Goal: Task Accomplishment & Management: Use online tool/utility

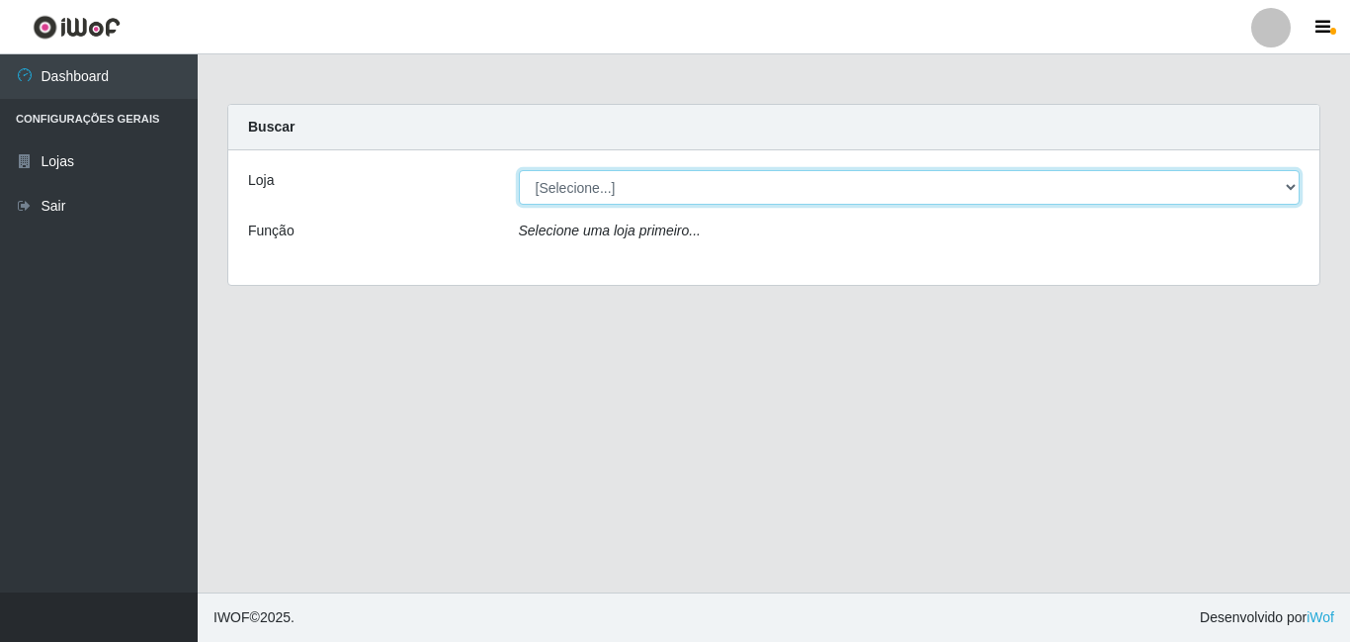
click at [1289, 185] on select "[Selecione...] BomQueSó Agreste - Loja 3" at bounding box center [910, 187] width 782 height 35
select select "215"
click at [519, 170] on select "[Selecione...] BomQueSó Agreste - Loja 3" at bounding box center [910, 187] width 782 height 35
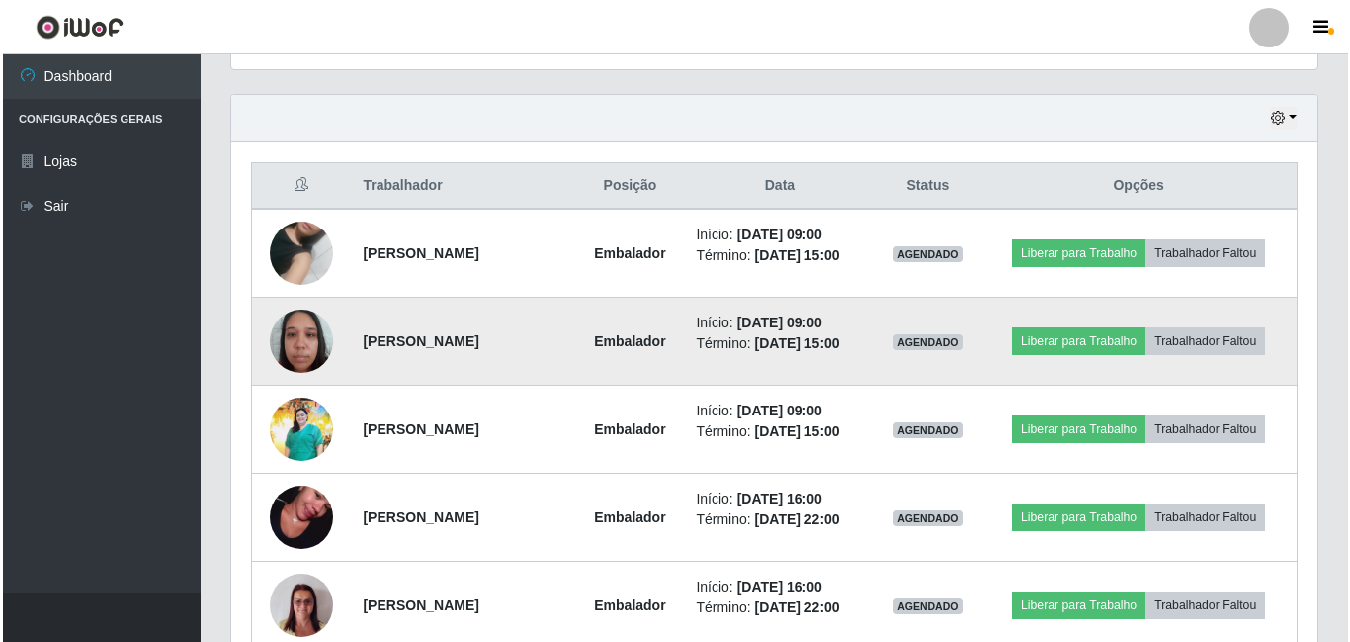
scroll to position [692, 0]
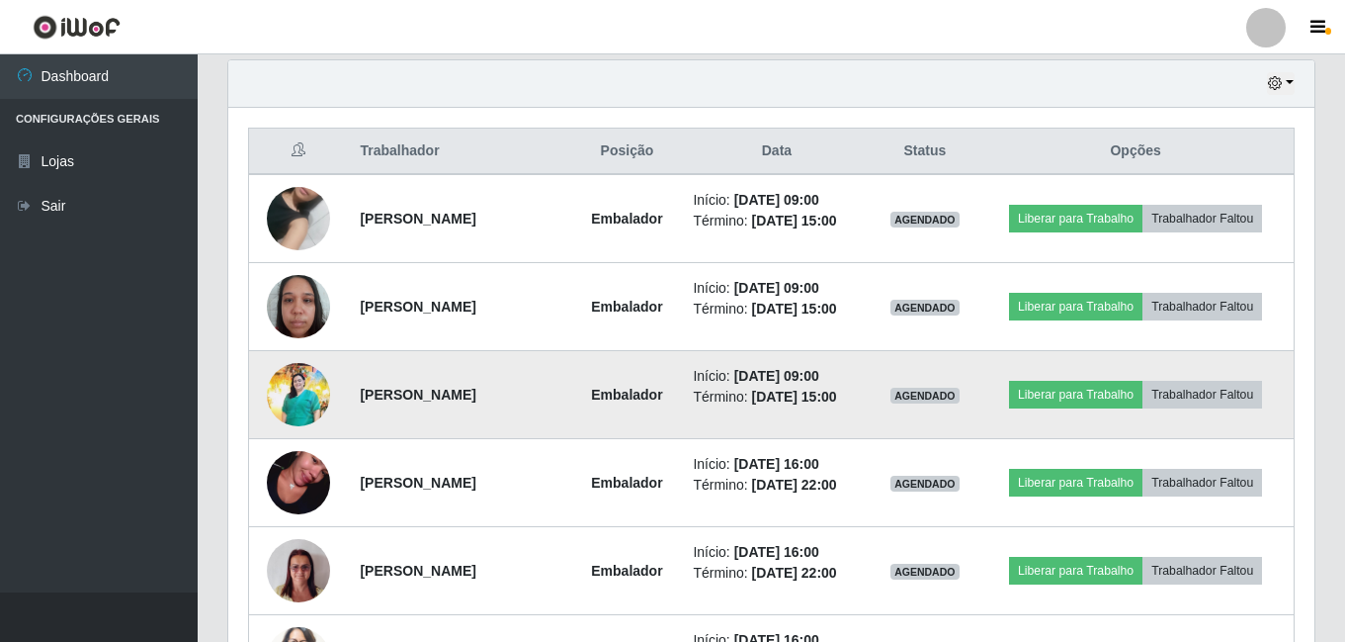
click at [322, 389] on img at bounding box center [298, 395] width 63 height 64
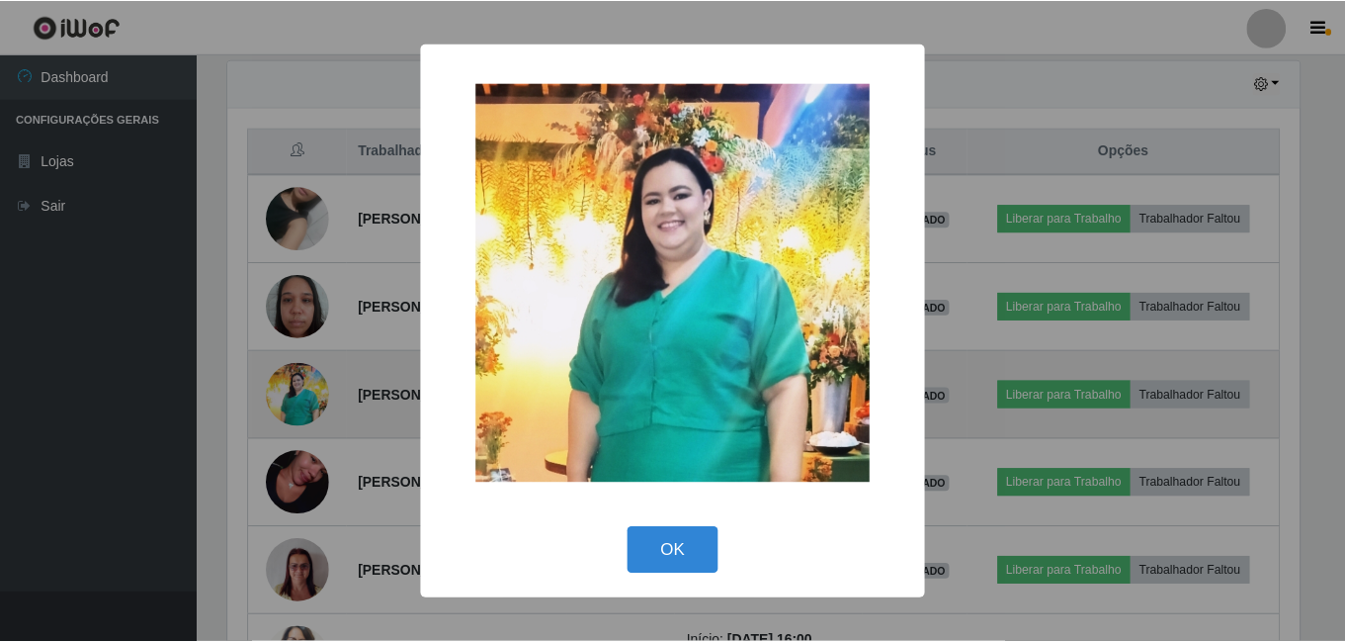
scroll to position [410, 1077]
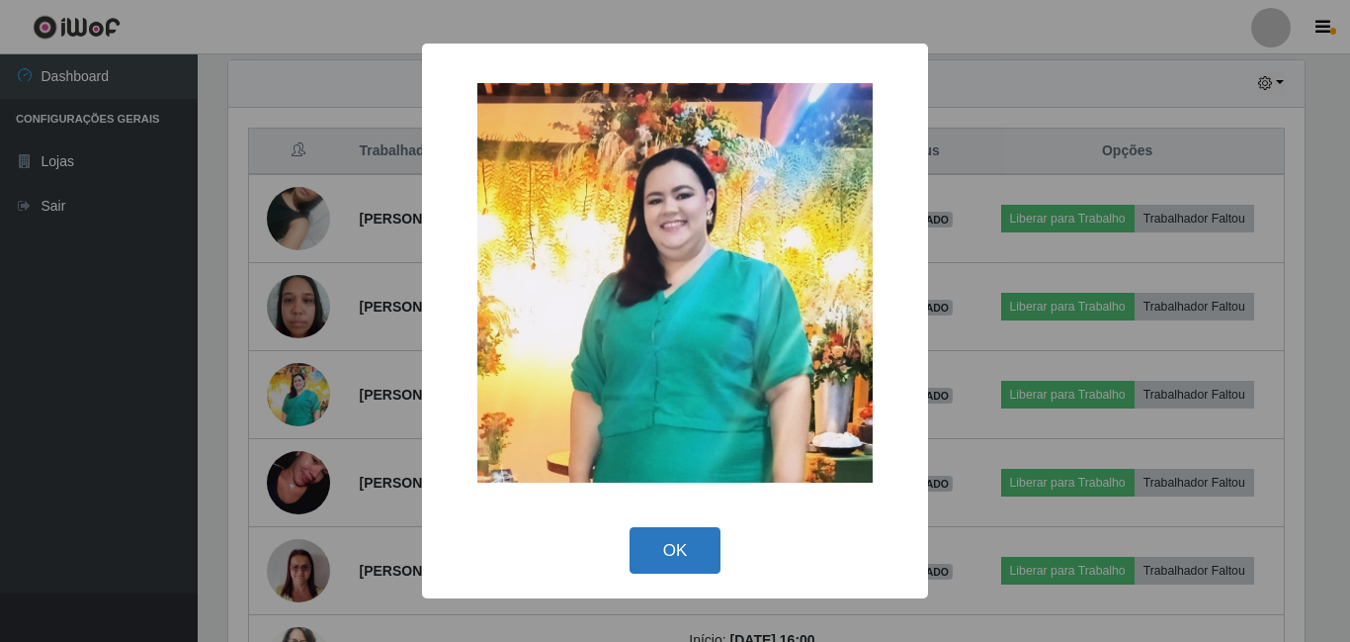
click at [686, 547] on button "OK" at bounding box center [676, 550] width 92 height 46
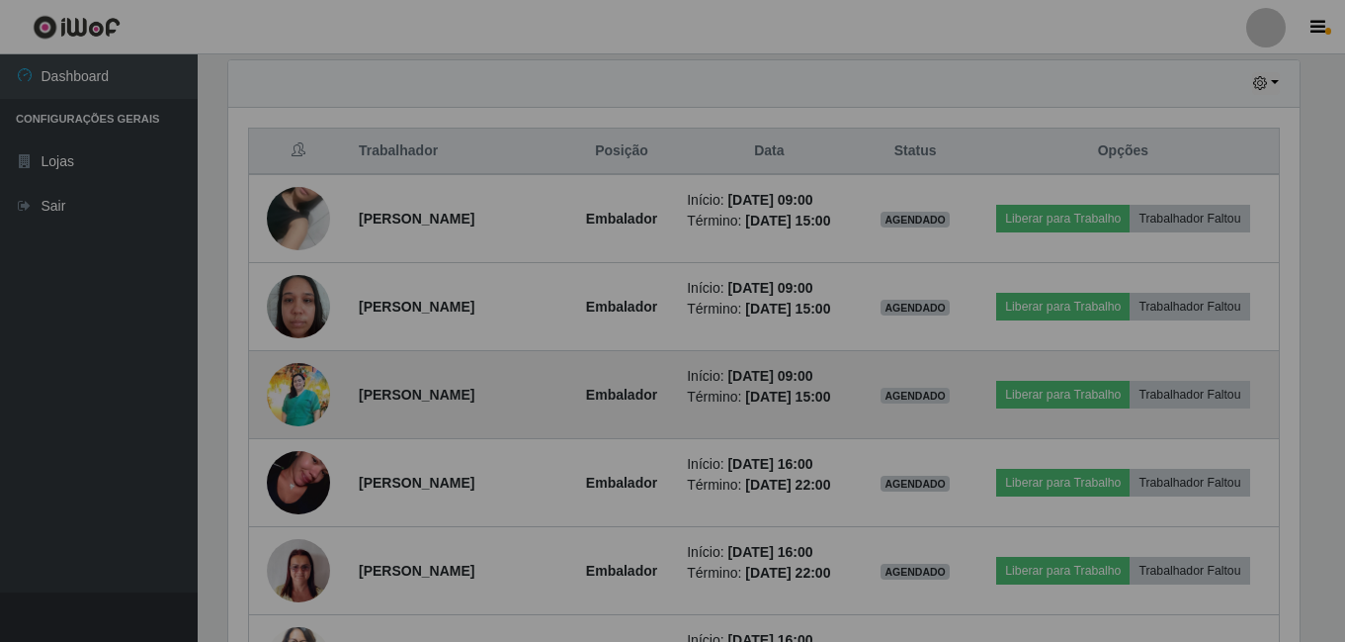
scroll to position [410, 1086]
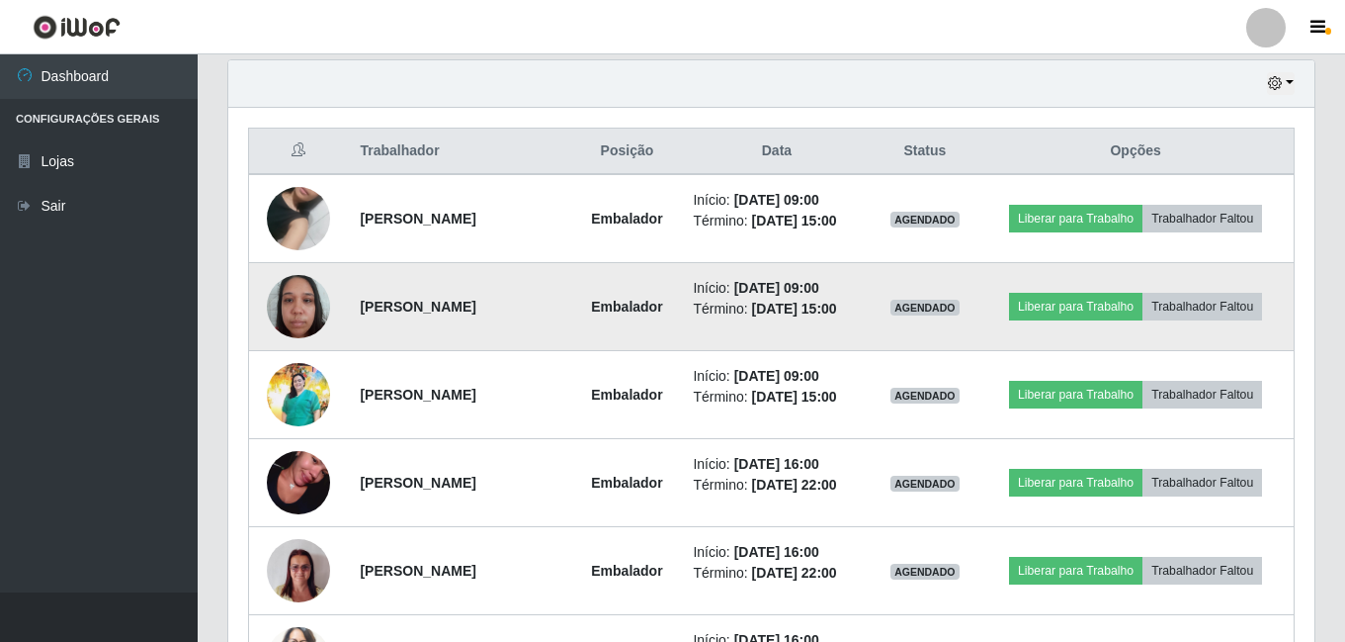
click at [315, 315] on img at bounding box center [298, 306] width 63 height 84
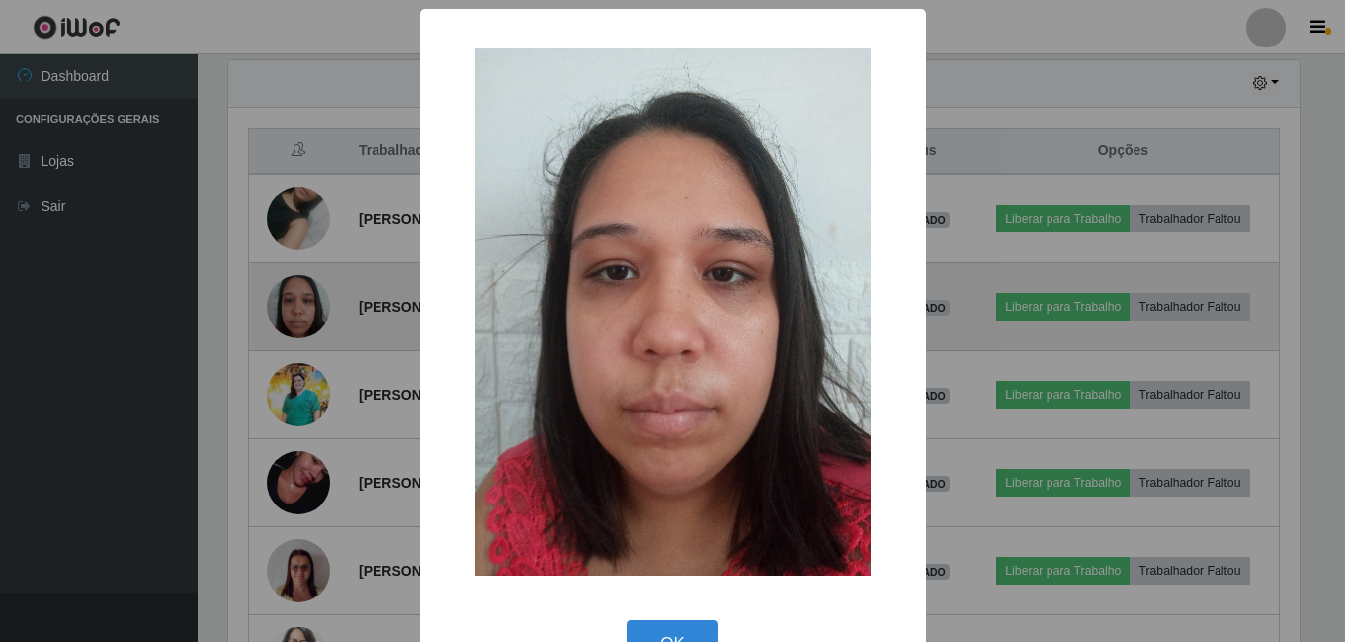
scroll to position [410, 1077]
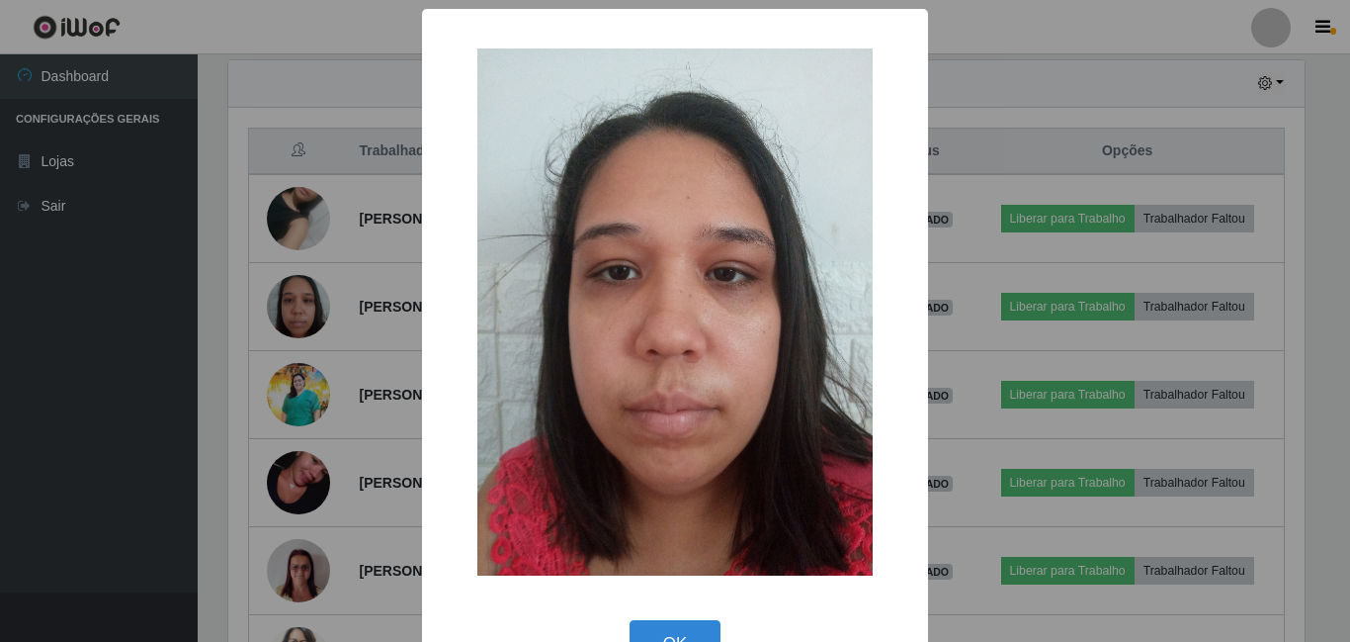
click at [284, 219] on div "× OK Cancel" at bounding box center [675, 321] width 1350 height 642
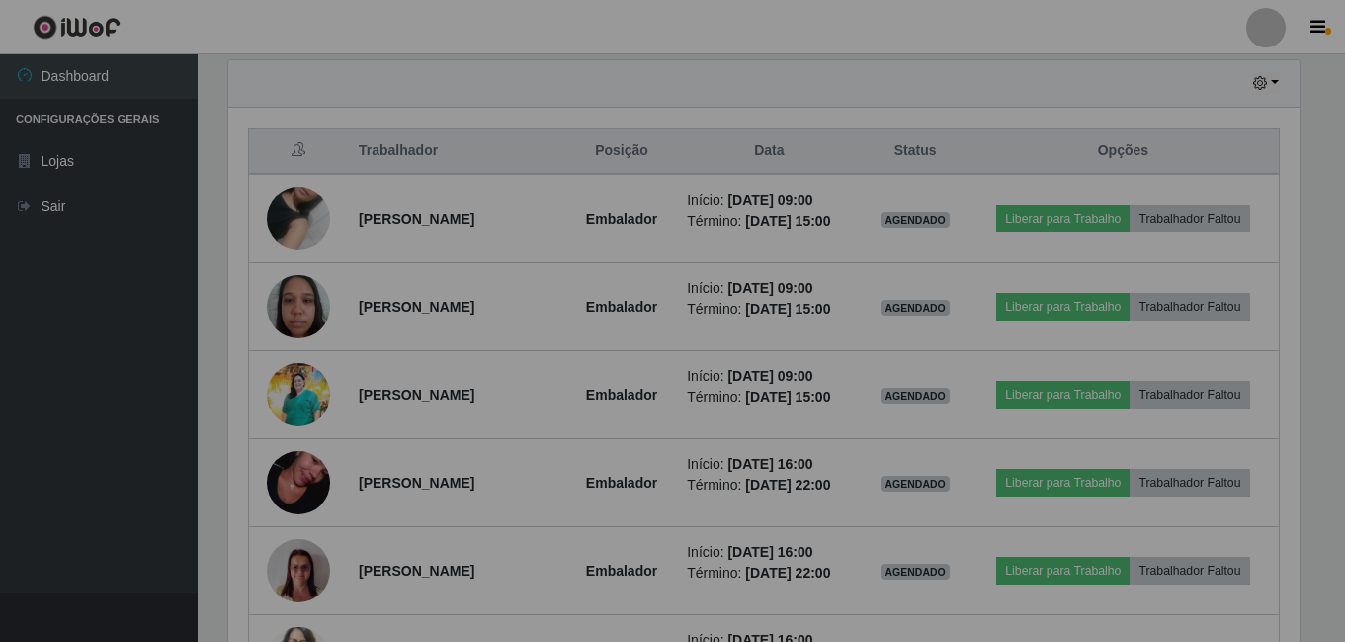
scroll to position [410, 1086]
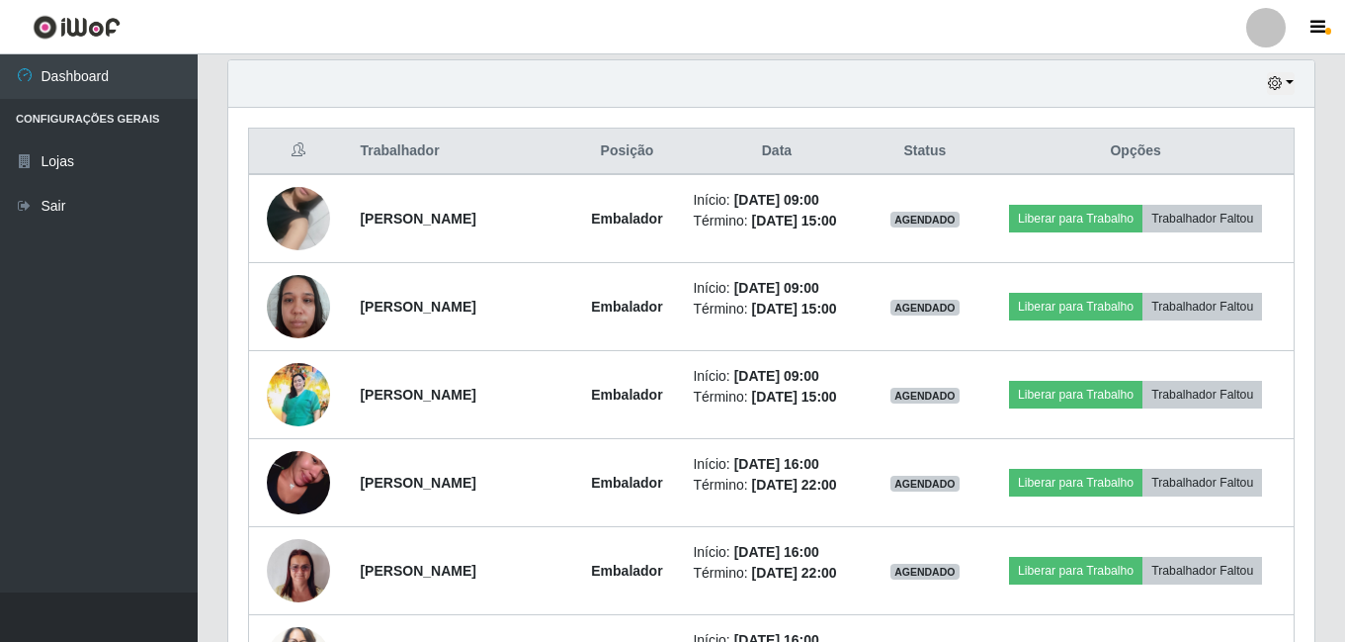
click at [284, 219] on img at bounding box center [298, 218] width 63 height 113
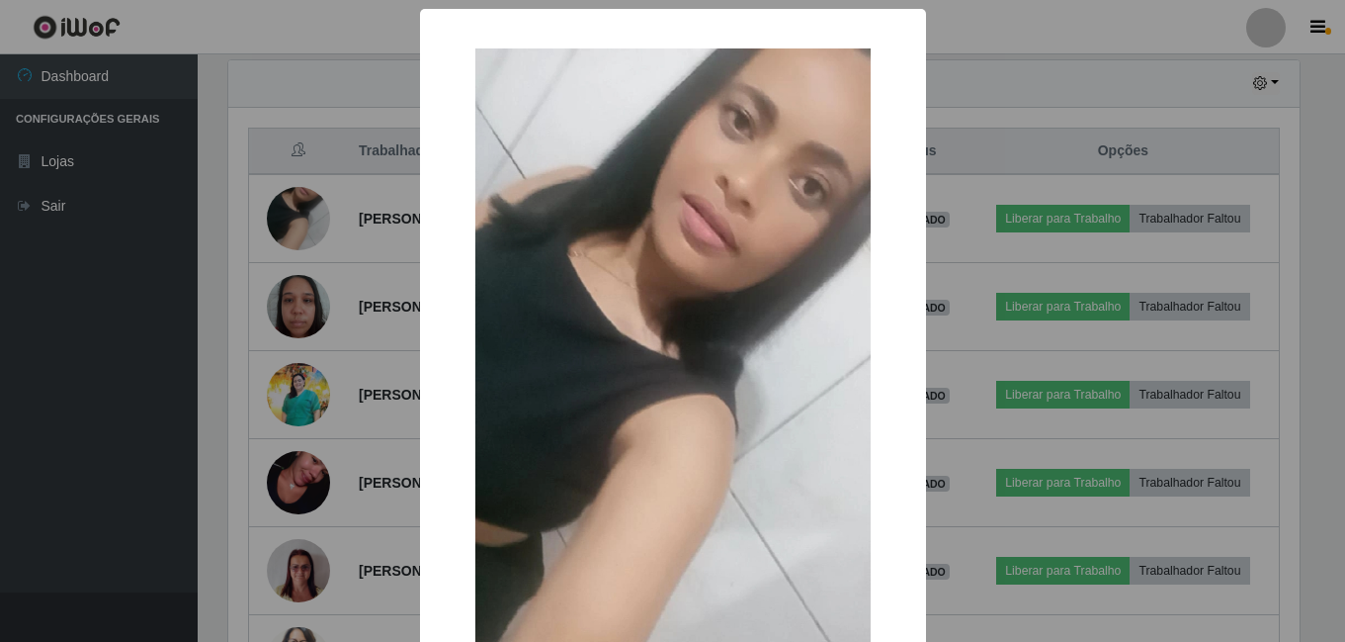
scroll to position [410, 1077]
click at [225, 211] on div "× OK Cancel" at bounding box center [675, 321] width 1350 height 642
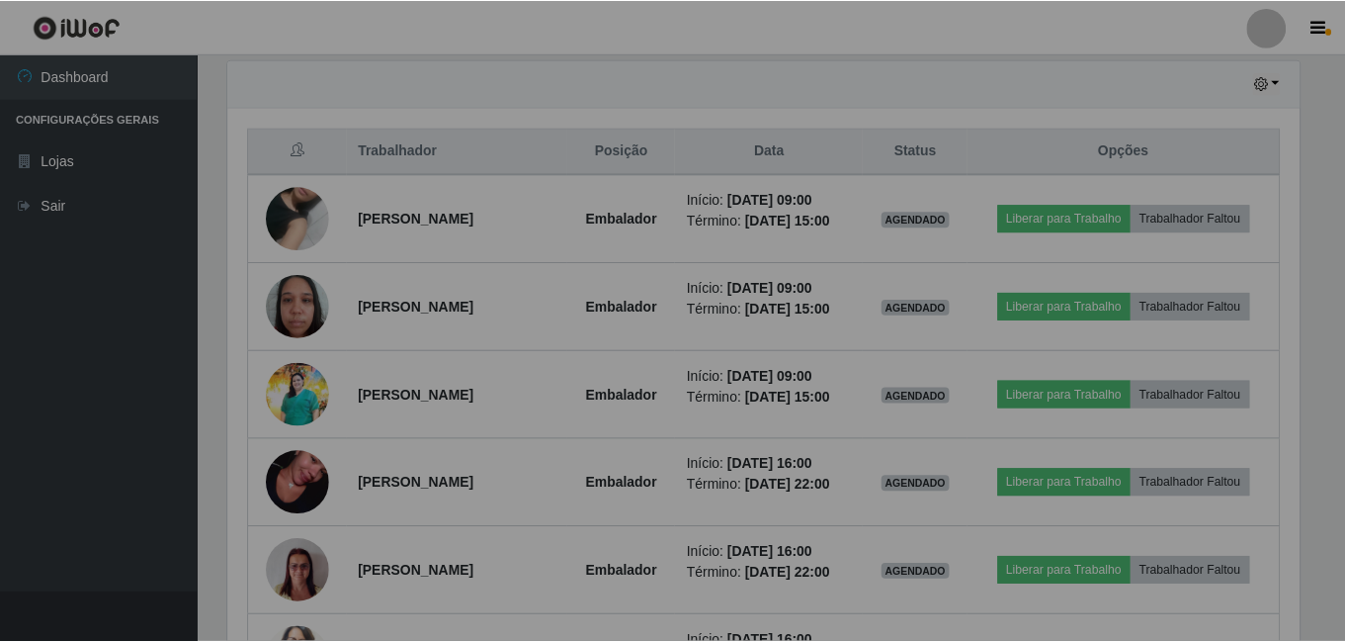
scroll to position [410, 1086]
